Goal: Information Seeking & Learning: Learn about a topic

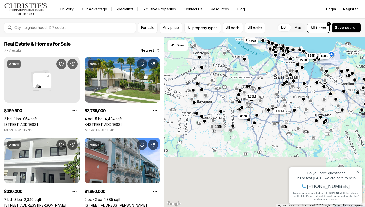
drag, startPoint x: 193, startPoint y: 107, endPoint x: 229, endPoint y: -4, distance: 116.8
click at [229, 0] on html "Go to: Homepage Our Story Our Advantage Specialists Exclusive Properties Contac…" at bounding box center [182, 103] width 365 height 207
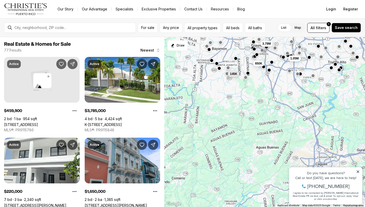
click at [360, 171] on icon at bounding box center [358, 172] width 4 height 4
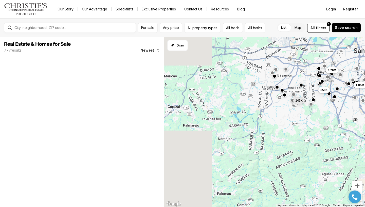
drag, startPoint x: 221, startPoint y: 143, endPoint x: 287, endPoint y: 168, distance: 70.0
click at [287, 168] on div "1.05M 650K 3.79M 145K" at bounding box center [264, 122] width 201 height 170
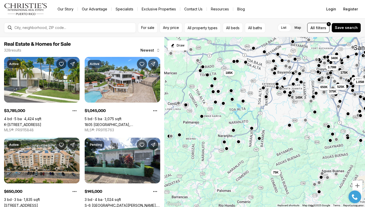
click at [362, 200] on div at bounding box center [355, 196] width 18 height 13
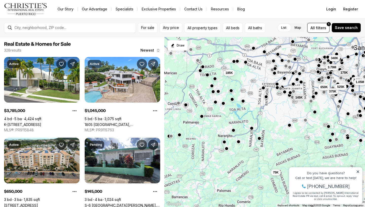
click at [357, 172] on icon at bounding box center [358, 172] width 4 height 4
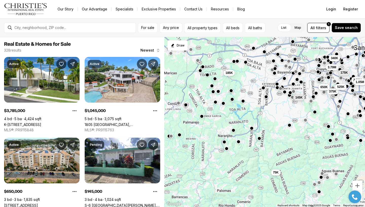
drag, startPoint x: 359, startPoint y: 201, endPoint x: 325, endPoint y: 200, distance: 34.5
click at [346, 200] on html "Property added to favorites View 3 saved properties Property added to favorites…" at bounding box center [355, 197] width 18 height 18
click at [361, 192] on div at bounding box center [355, 196] width 18 height 13
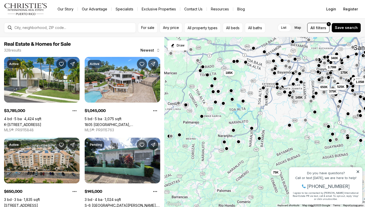
click at [242, 159] on div "175K 2.75M 375K 525K 1.05M 650K 3.79M 145K 75K 340K 185K" at bounding box center [264, 122] width 201 height 170
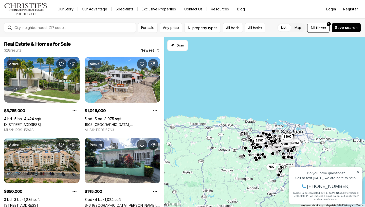
drag, startPoint x: 242, startPoint y: 159, endPoint x: 282, endPoint y: 160, distance: 40.1
click at [282, 160] on div "175K 2.75M 375K 525K 1.05M 650K 3.79M 145K 75K 340K 185K" at bounding box center [264, 122] width 201 height 170
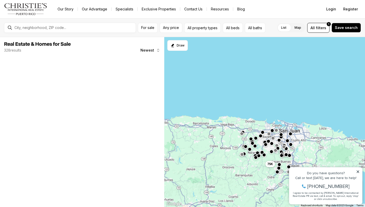
click at [359, 171] on icon at bounding box center [358, 172] width 4 height 4
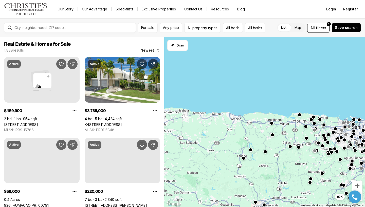
drag, startPoint x: 232, startPoint y: 169, endPoint x: 301, endPoint y: 166, distance: 69.3
click at [301, 166] on div "180K 59K 395K 90K" at bounding box center [264, 122] width 201 height 170
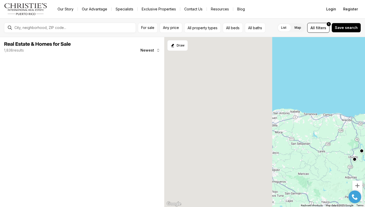
drag, startPoint x: 271, startPoint y: 176, endPoint x: 323, endPoint y: 179, distance: 51.8
click at [323, 179] on div "90K" at bounding box center [264, 122] width 201 height 170
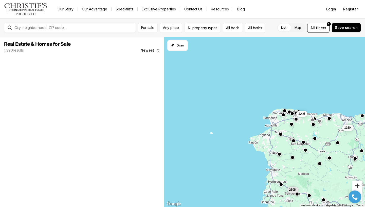
click at [358, 186] on button "Zoom in" at bounding box center [357, 185] width 10 height 10
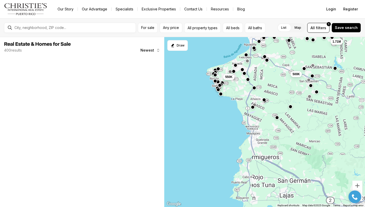
drag, startPoint x: 307, startPoint y: 179, endPoint x: 279, endPoint y: 97, distance: 86.4
click at [279, 97] on div "1.71M 500K 550K 380K 1.4M" at bounding box center [264, 122] width 201 height 170
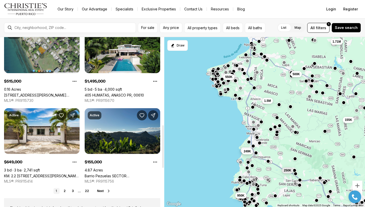
scroll to position [352, 0]
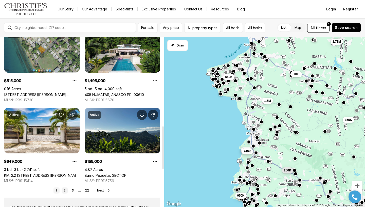
click at [64, 189] on link "2" at bounding box center [65, 190] width 6 height 6
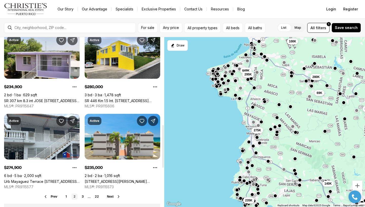
scroll to position [370, 0]
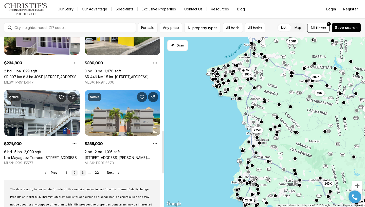
click at [83, 171] on link "3" at bounding box center [83, 172] width 6 height 6
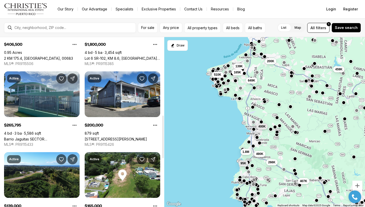
scroll to position [380, 0]
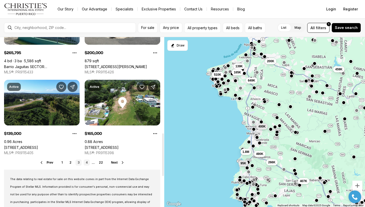
click at [85, 163] on link "4" at bounding box center [87, 162] width 6 height 6
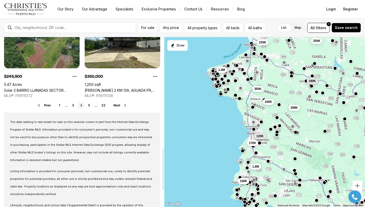
scroll to position [437, 0]
click at [88, 104] on link "5" at bounding box center [89, 105] width 6 height 6
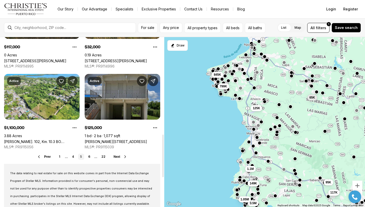
scroll to position [386, 0]
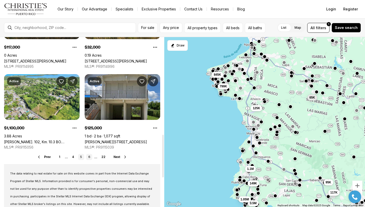
click at [90, 155] on link "6" at bounding box center [89, 157] width 6 height 6
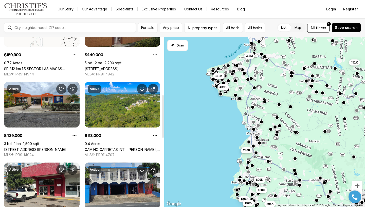
scroll to position [344, 0]
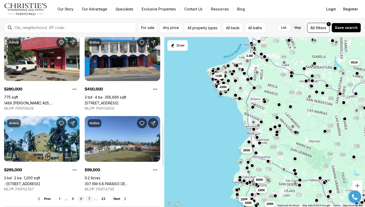
click at [89, 196] on link "7" at bounding box center [89, 199] width 6 height 6
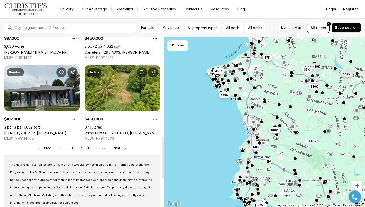
scroll to position [384, 0]
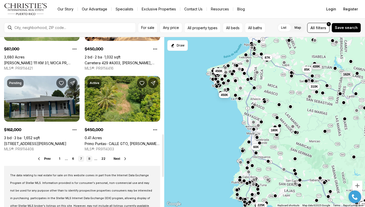
click at [86, 159] on link "8" at bounding box center [89, 158] width 6 height 6
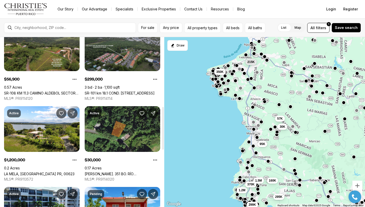
scroll to position [392, 0]
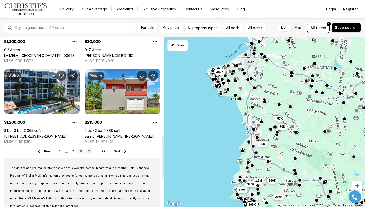
click at [89, 152] on link "9" at bounding box center [89, 151] width 6 height 6
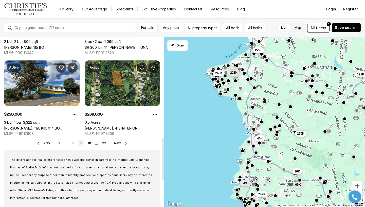
scroll to position [400, 0]
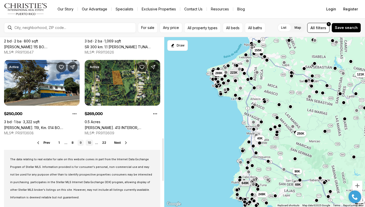
click at [91, 143] on link "10" at bounding box center [89, 142] width 7 height 6
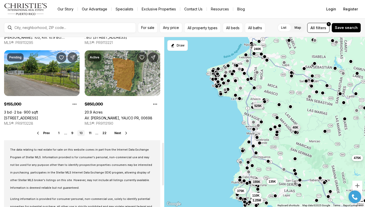
scroll to position [420, 0]
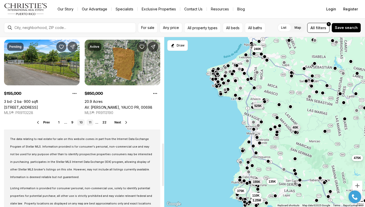
click at [91, 121] on link "11" at bounding box center [90, 122] width 7 height 6
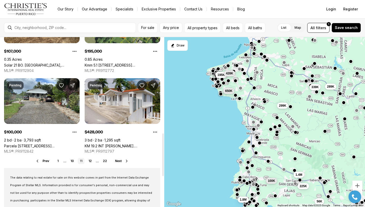
scroll to position [382, 0]
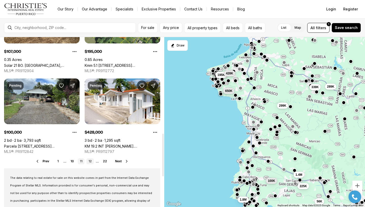
click at [90, 163] on link "12" at bounding box center [89, 161] width 7 height 6
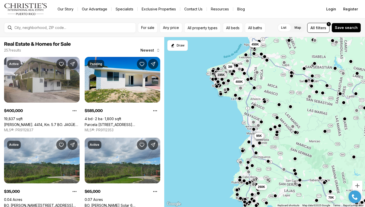
click at [269, 163] on div "195K 400K 450K 3M 198K 95K 70K 260K" at bounding box center [264, 122] width 201 height 170
click at [268, 161] on button "button" at bounding box center [268, 160] width 4 height 4
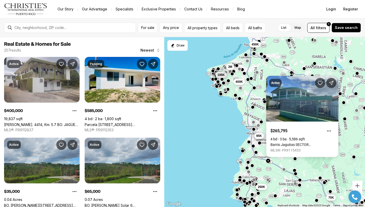
click at [257, 153] on button "button" at bounding box center [256, 152] width 4 height 4
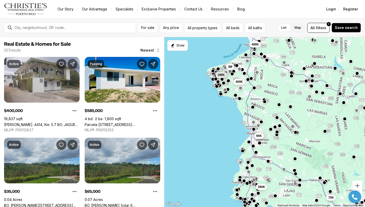
click at [256, 151] on button "button" at bounding box center [256, 152] width 4 height 4
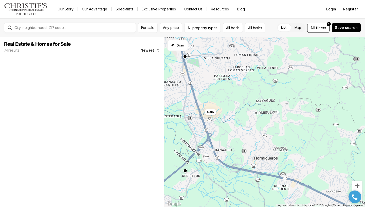
drag, startPoint x: 243, startPoint y: 164, endPoint x: 243, endPoint y: 131, distance: 33.2
click at [243, 131] on div "490K" at bounding box center [264, 122] width 201 height 170
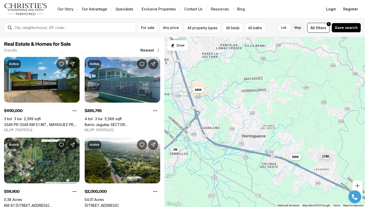
drag, startPoint x: 273, startPoint y: 156, endPoint x: 260, endPoint y: 134, distance: 25.2
